Goal: Transaction & Acquisition: Book appointment/travel/reservation

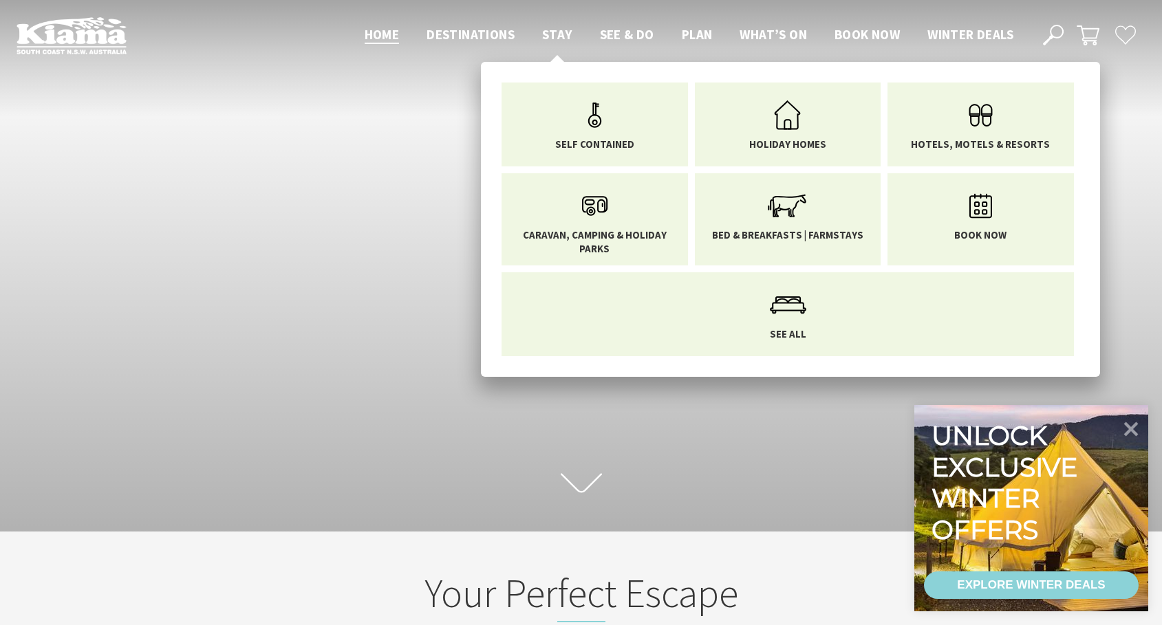
scroll to position [246, 1172]
click at [560, 34] on span "Stay" at bounding box center [557, 34] width 30 height 17
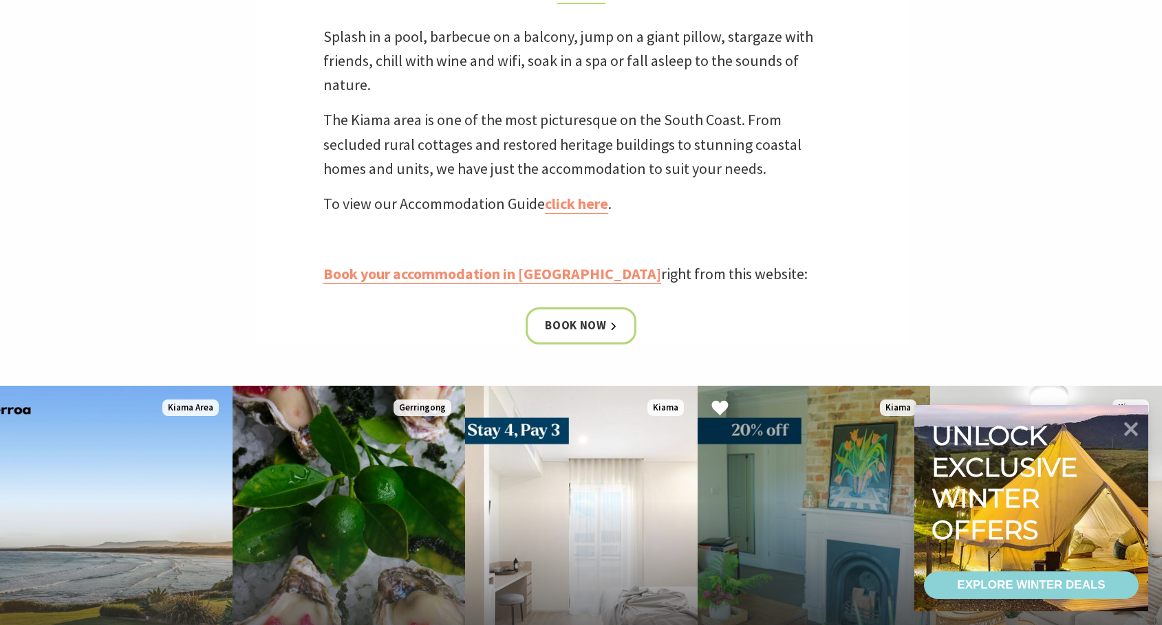
scroll to position [825, 0]
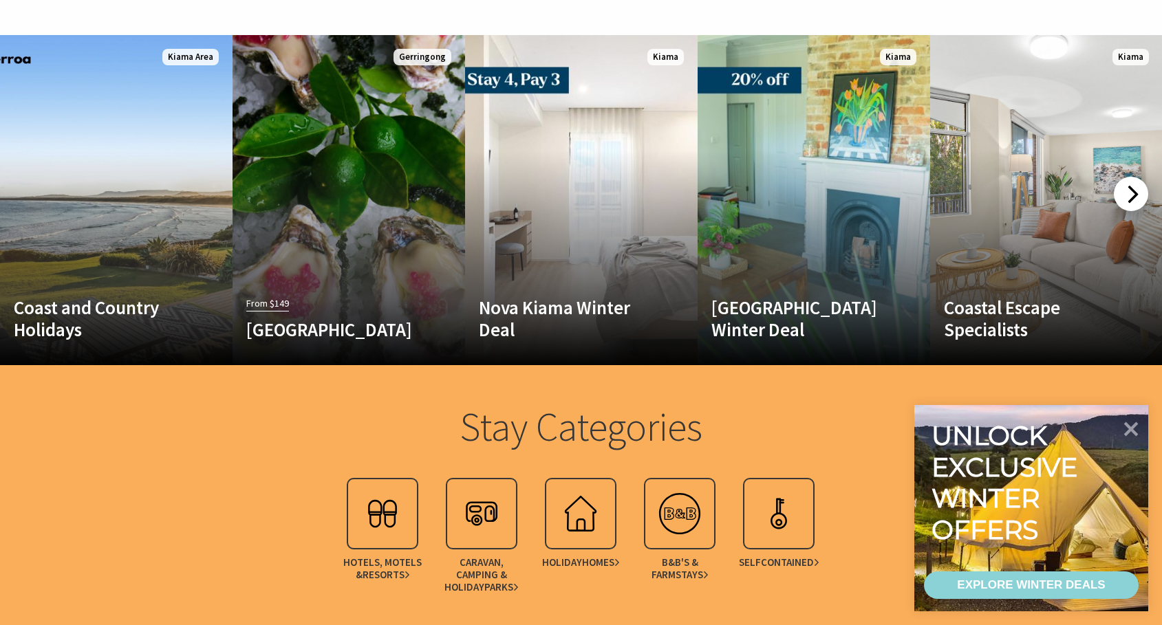
click at [1135, 191] on div at bounding box center [1130, 194] width 34 height 34
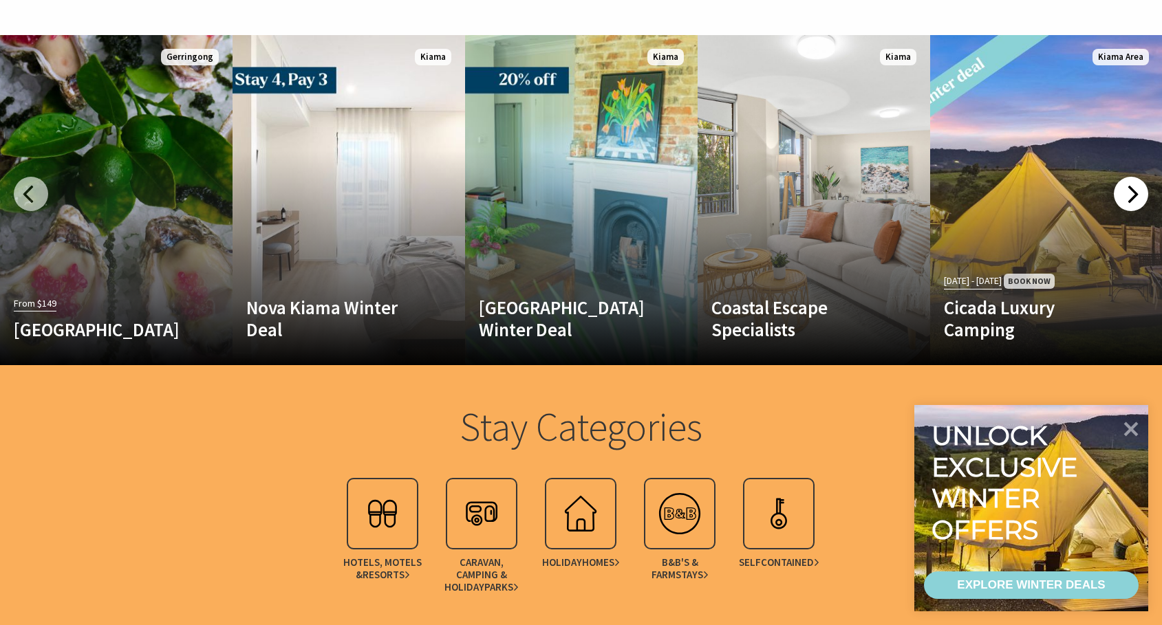
click at [1135, 191] on div at bounding box center [1130, 194] width 34 height 34
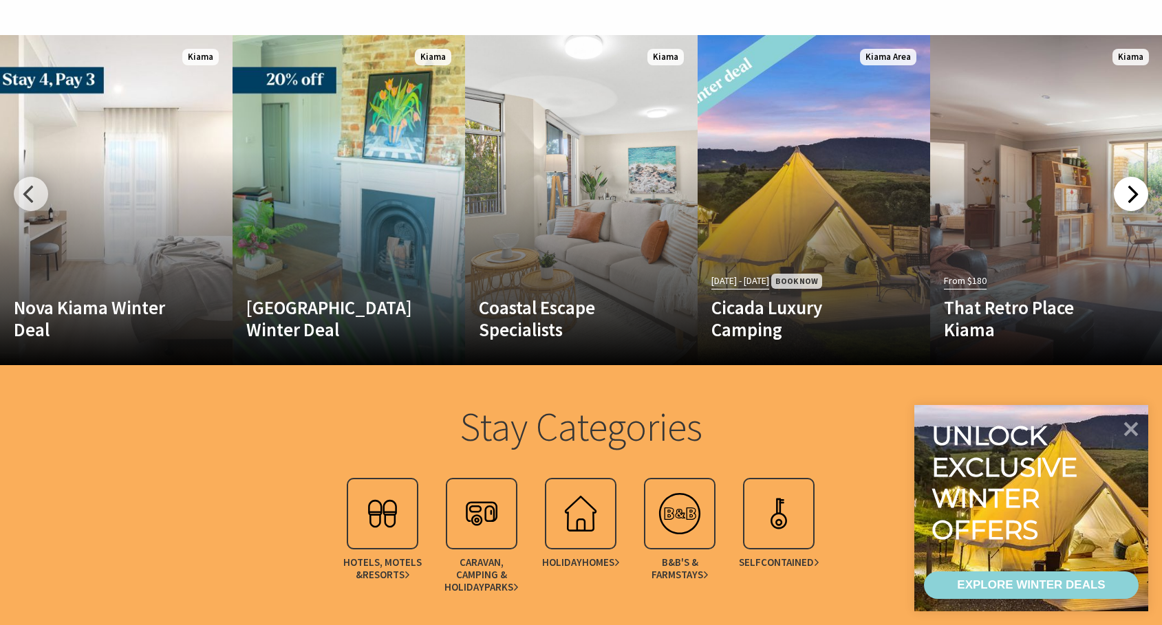
click at [1135, 191] on div at bounding box center [1130, 194] width 34 height 34
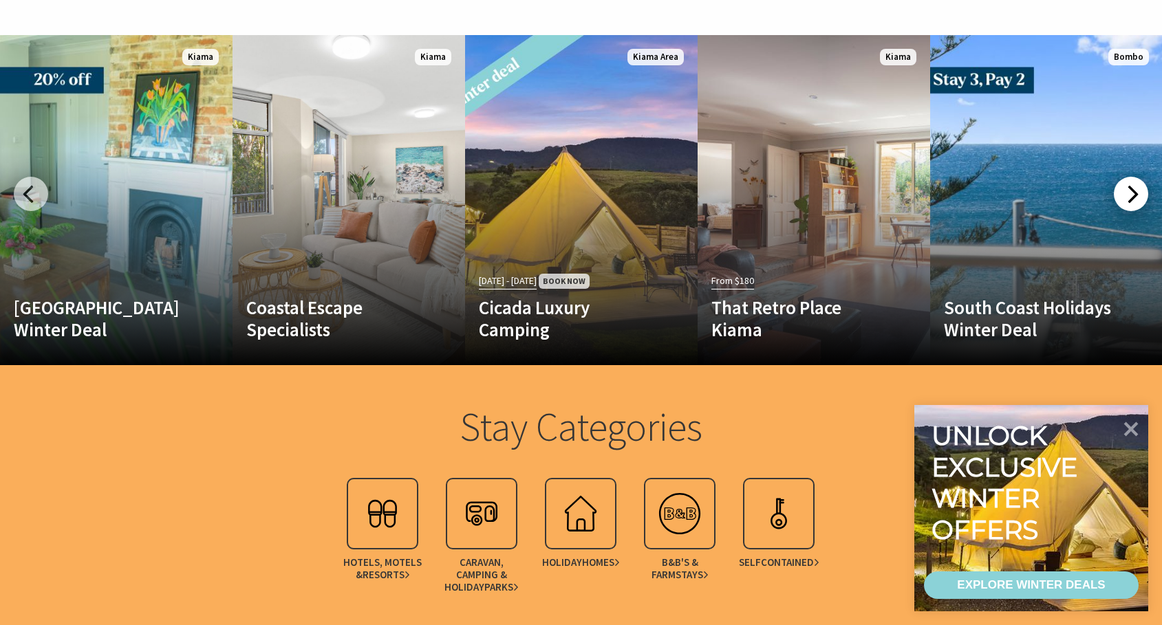
click at [1135, 191] on div at bounding box center [1130, 194] width 34 height 34
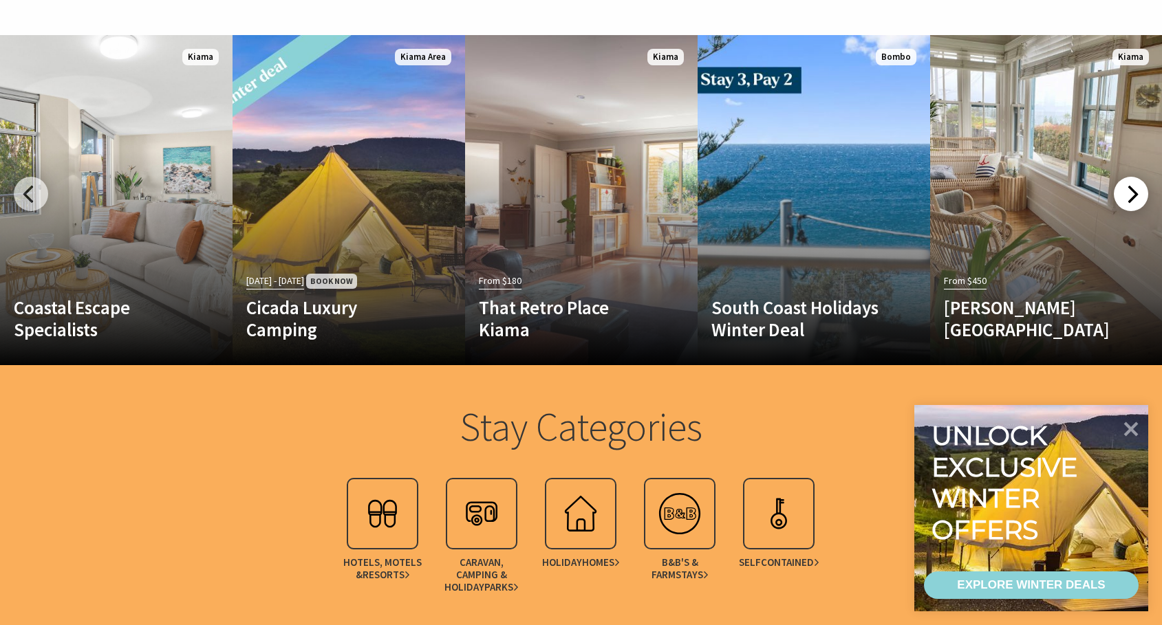
click at [1135, 191] on div at bounding box center [1130, 194] width 34 height 34
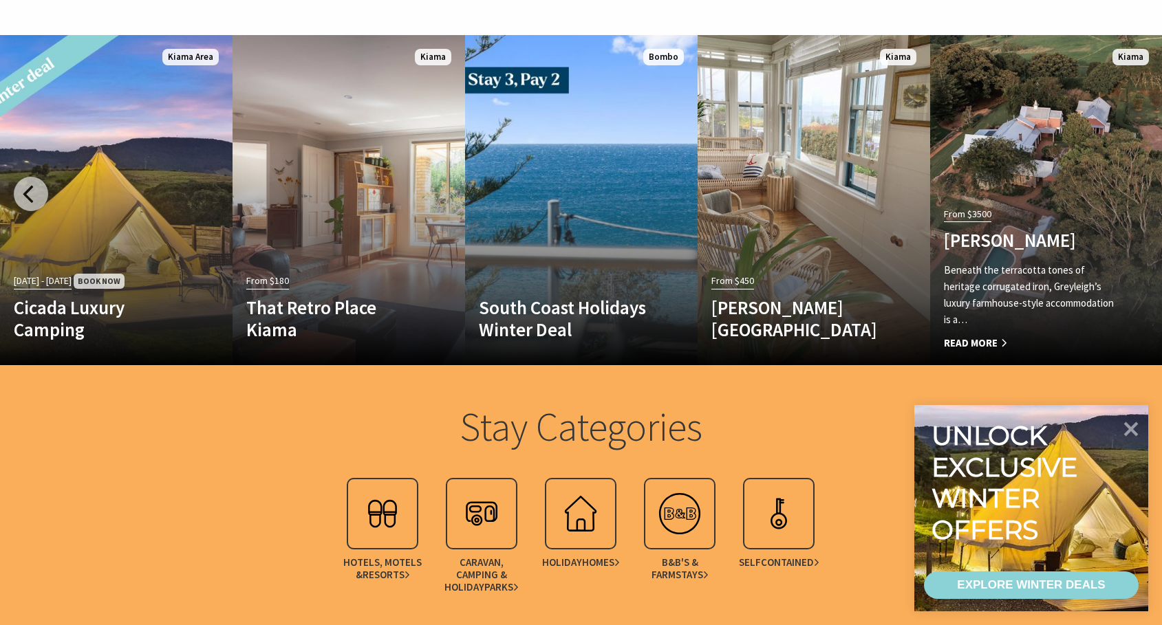
click at [1135, 191] on link "From $3500 Greyleigh Kiama Beneath the terracotta tones of heritage corrugated …" at bounding box center [1046, 200] width 232 height 330
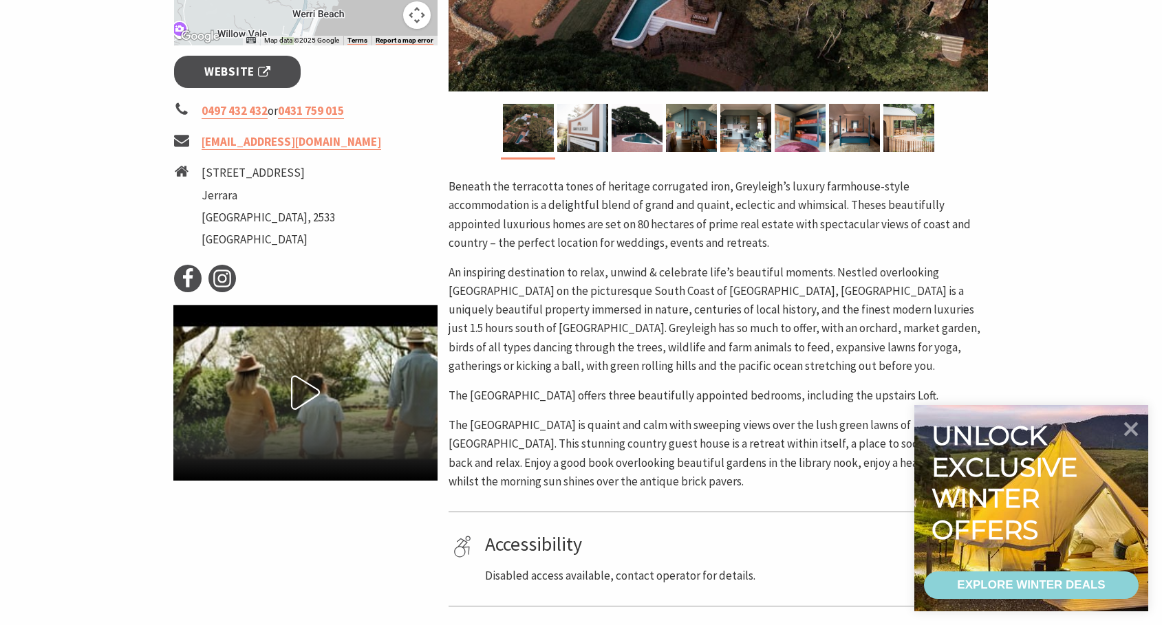
scroll to position [344, 0]
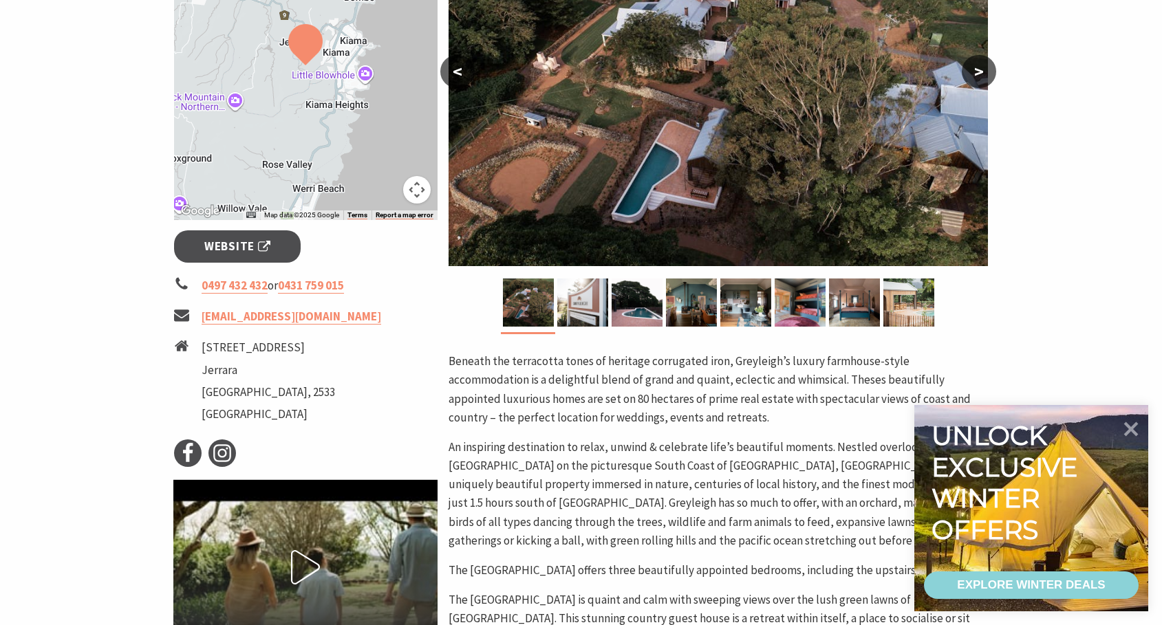
click at [988, 81] on button ">" at bounding box center [978, 71] width 34 height 33
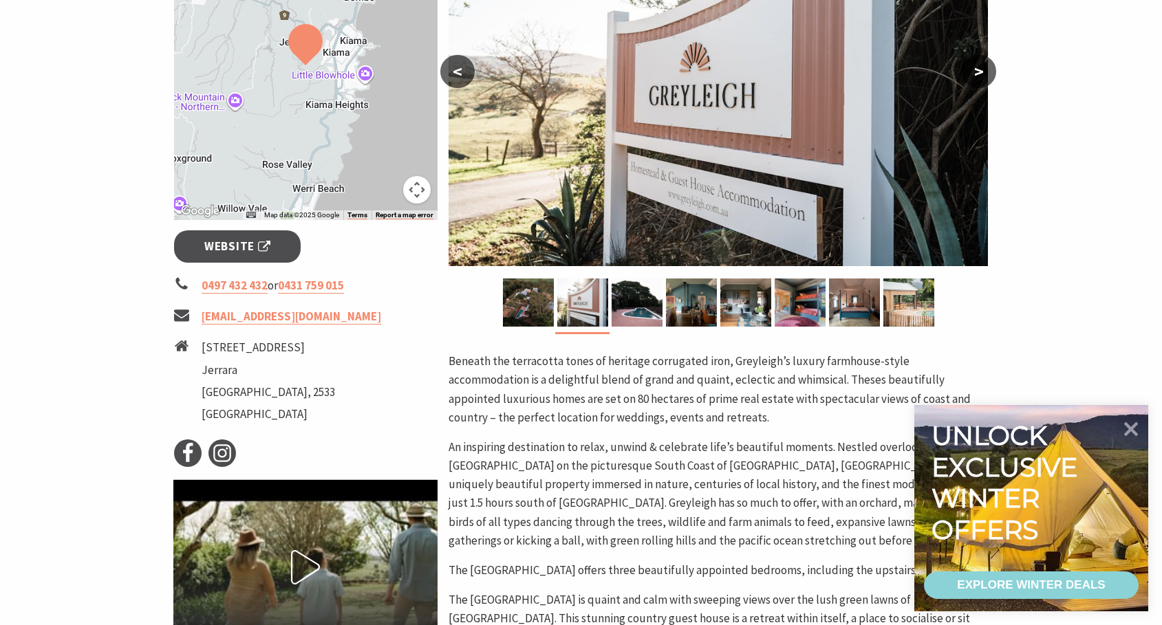
click at [988, 81] on button ">" at bounding box center [978, 71] width 34 height 33
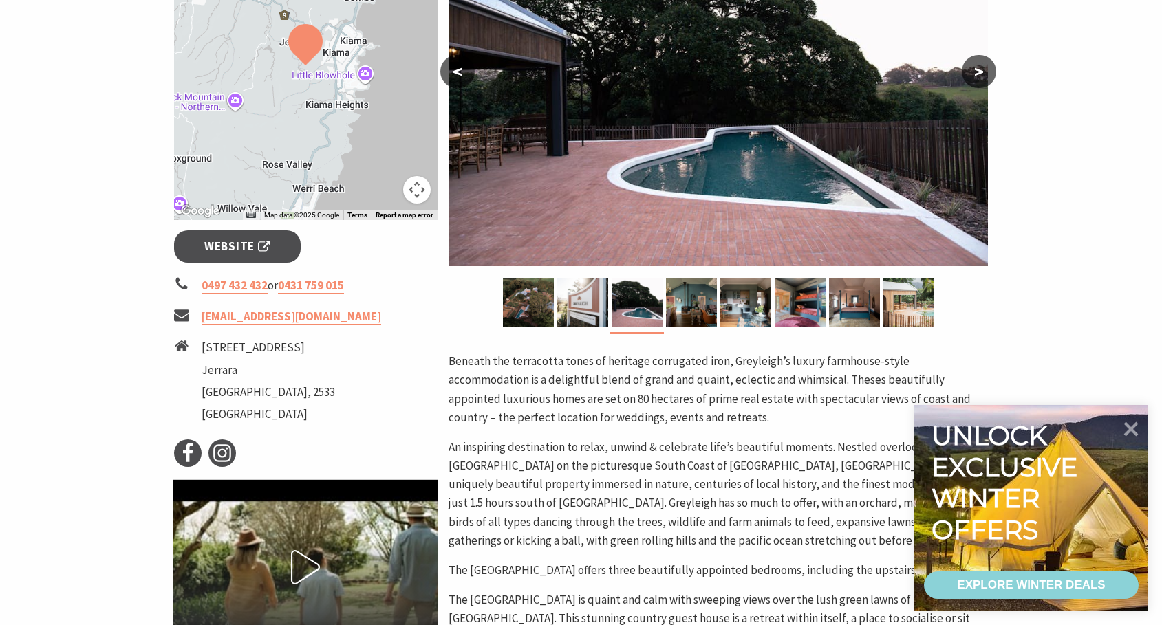
click at [988, 81] on button ">" at bounding box center [978, 71] width 34 height 33
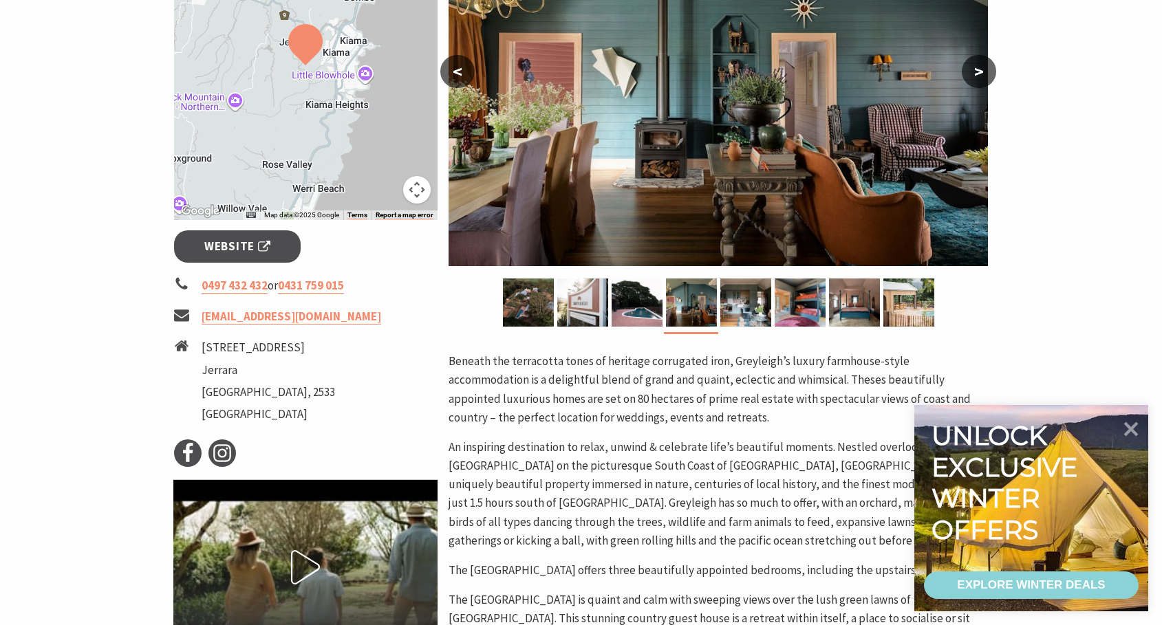
click at [988, 81] on button ">" at bounding box center [978, 71] width 34 height 33
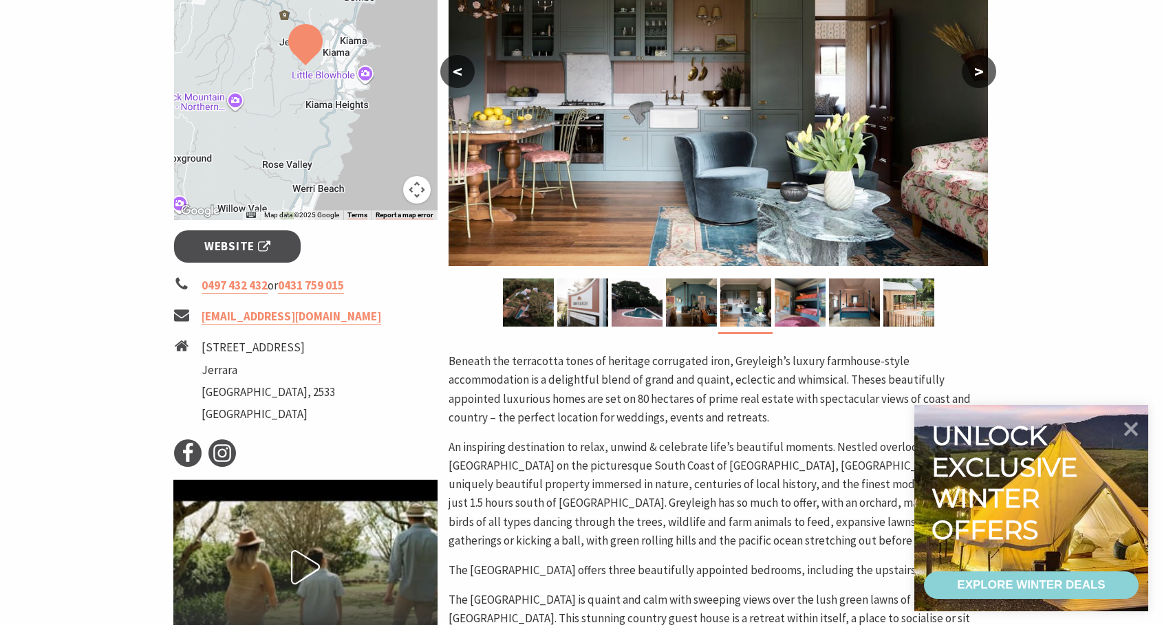
click at [988, 81] on button ">" at bounding box center [978, 71] width 34 height 33
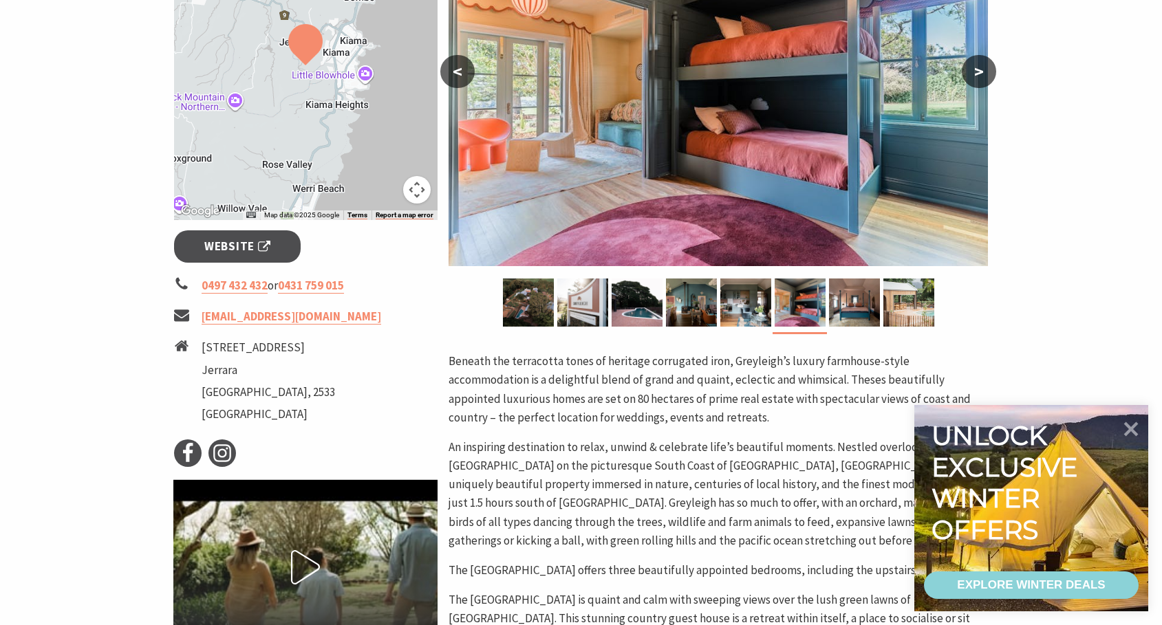
click at [988, 80] on button ">" at bounding box center [978, 71] width 34 height 33
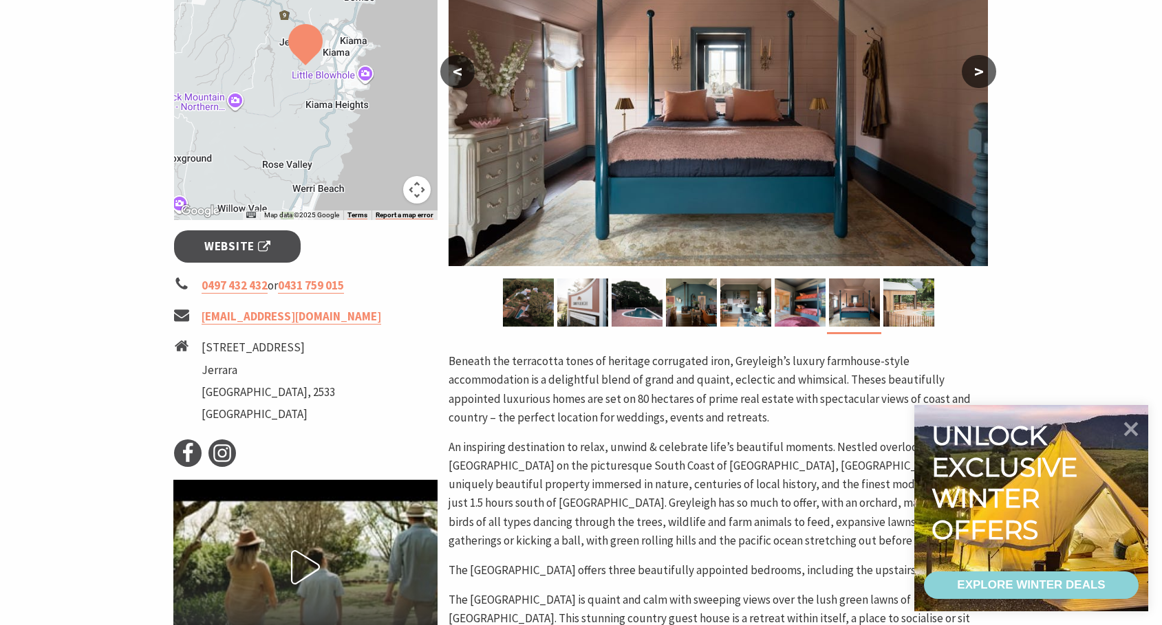
click at [988, 80] on button ">" at bounding box center [978, 71] width 34 height 33
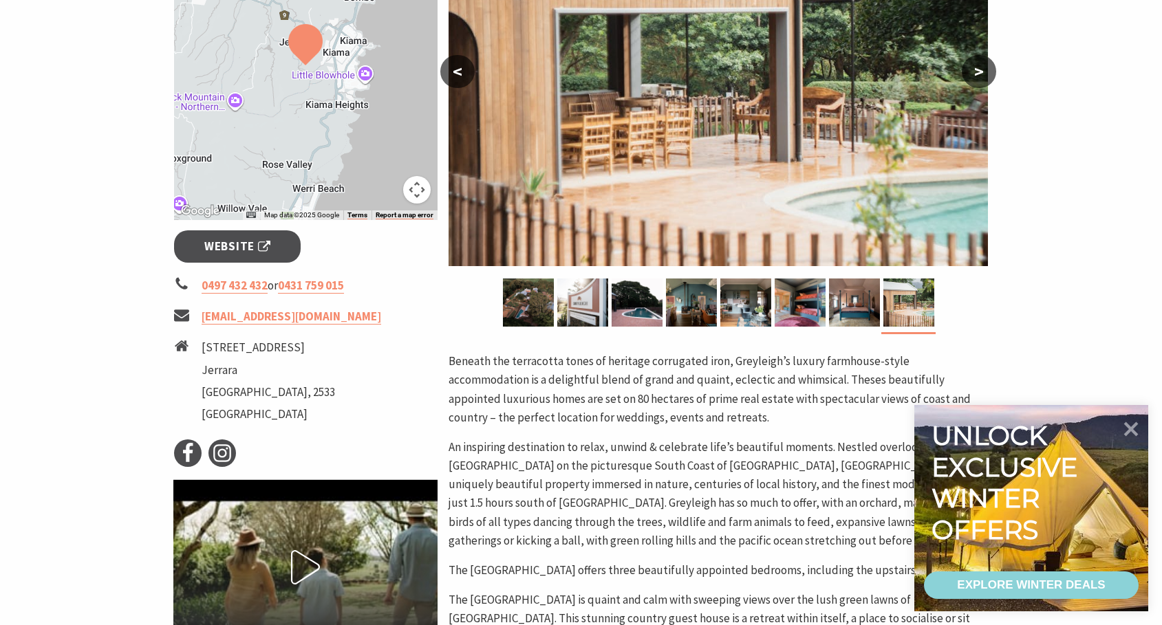
click at [988, 80] on button ">" at bounding box center [978, 71] width 34 height 33
click at [987, 76] on button ">" at bounding box center [978, 71] width 34 height 33
click at [981, 74] on button ">" at bounding box center [978, 71] width 34 height 33
